Goal: Task Accomplishment & Management: Use online tool/utility

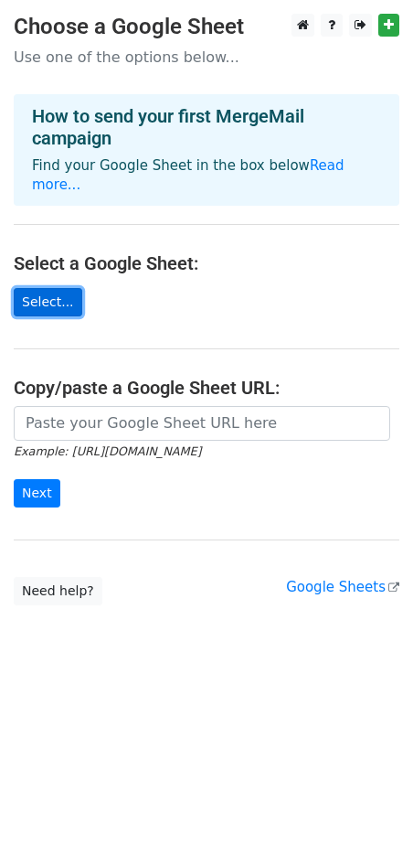
click at [72, 288] on link "Select..." at bounding box center [48, 302] width 69 height 28
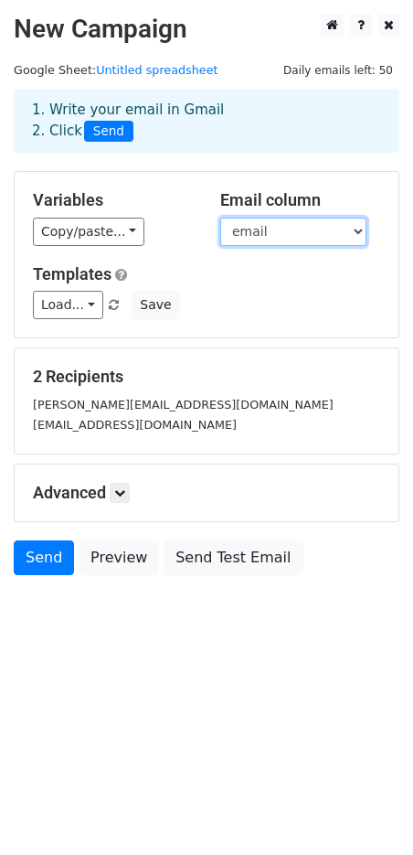
click at [258, 235] on select "Name email 📮 My first template ([DATE]) 📮 My first template ([DATE])" at bounding box center [293, 232] width 146 height 28
click at [48, 290] on div "Templates Load... No templates saved Save" at bounding box center [206, 292] width 375 height 56
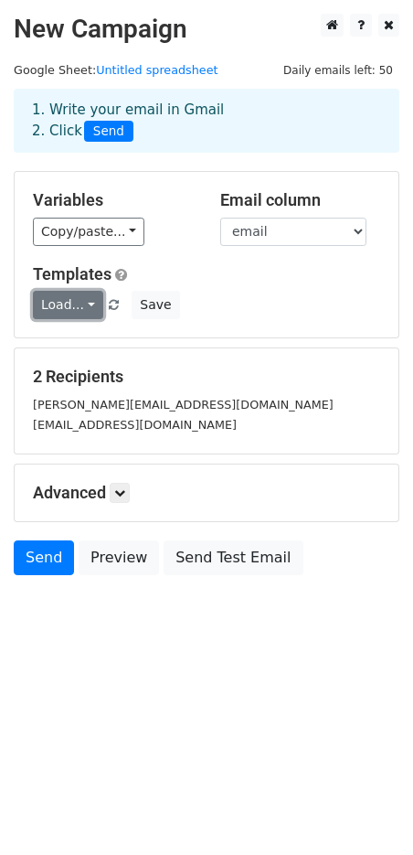
click at [57, 312] on link "Load..." at bounding box center [68, 305] width 70 height 28
